Goal: Go to known website: Access a specific website the user already knows

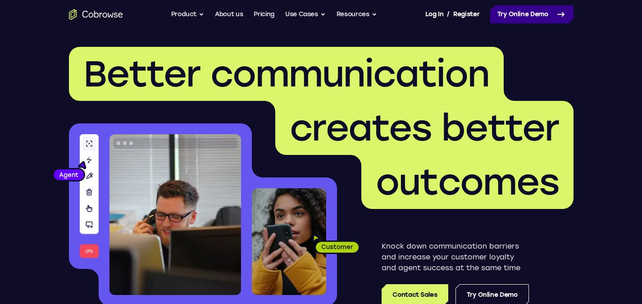
click at [527, 16] on link "Try Online Demo" at bounding box center [531, 14] width 83 height 18
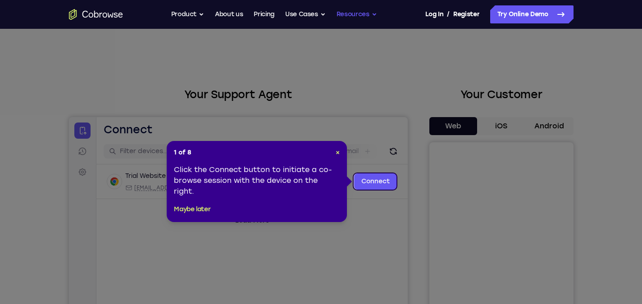
click at [352, 16] on button "Resources" at bounding box center [357, 14] width 41 height 18
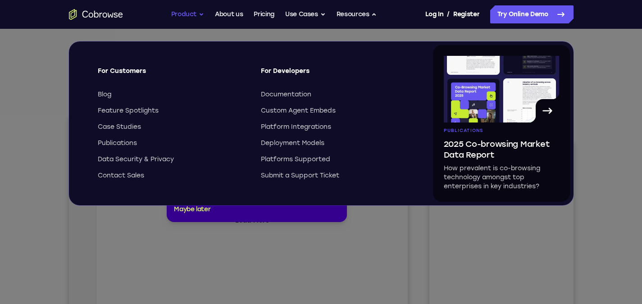
click at [187, 12] on button "Product" at bounding box center [187, 14] width 33 height 18
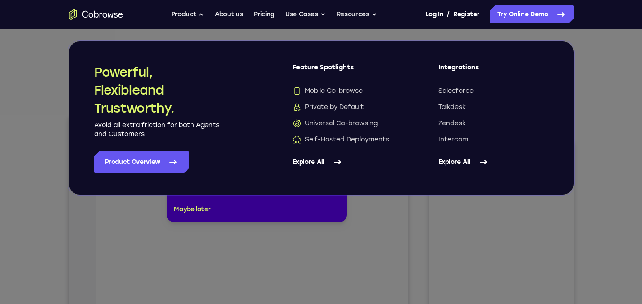
click at [468, 156] on link "Explore All" at bounding box center [494, 162] width 110 height 22
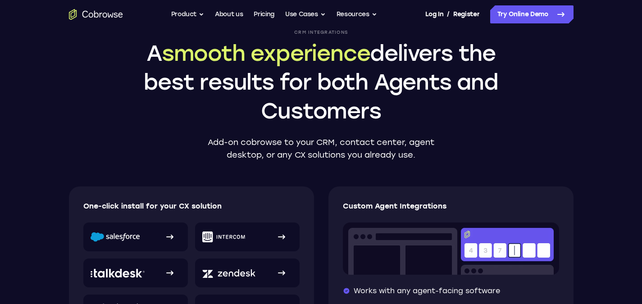
scroll to position [270, 0]
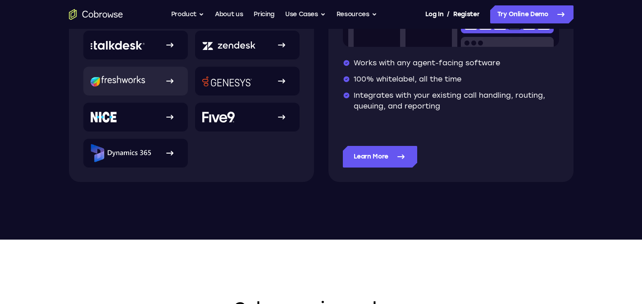
click at [151, 83] on link at bounding box center [135, 81] width 105 height 29
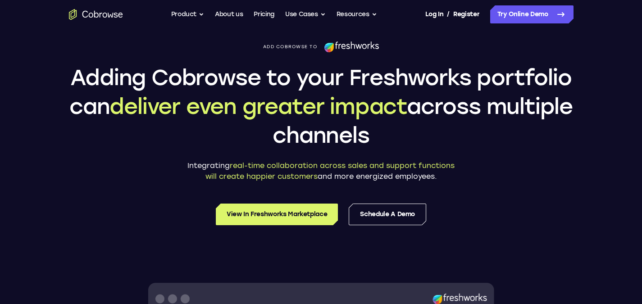
scroll to position [135, 0]
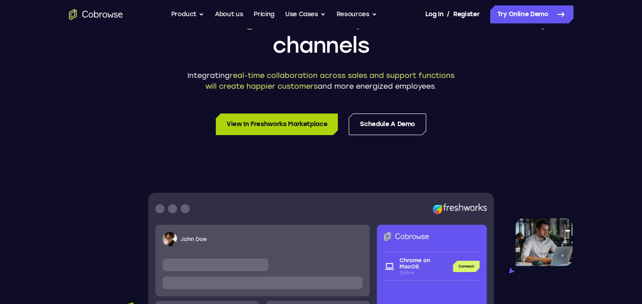
click at [272, 126] on link "View in Freshworks Marketplace" at bounding box center [277, 125] width 123 height 22
